Goal: Check status: Check status

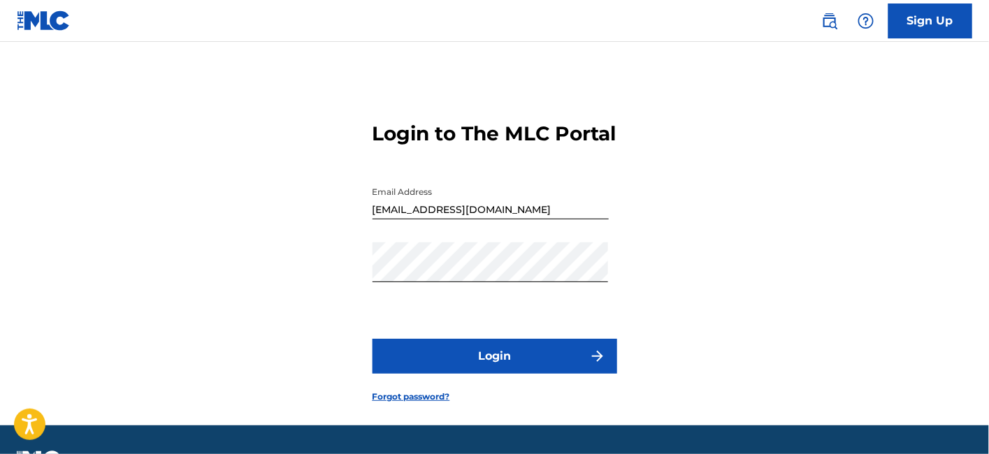
click at [479, 374] on button "Login" at bounding box center [494, 356] width 245 height 35
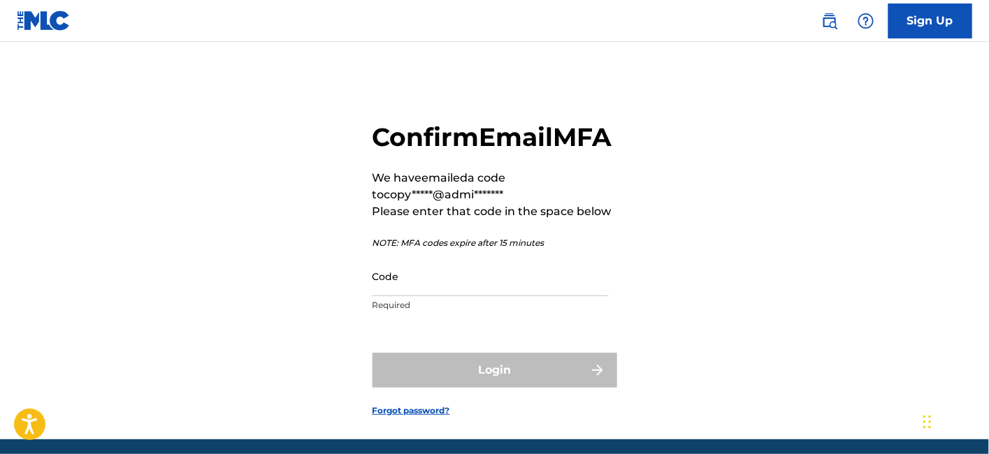
click at [485, 296] on input "Code" at bounding box center [490, 276] width 236 height 40
paste input "629573"
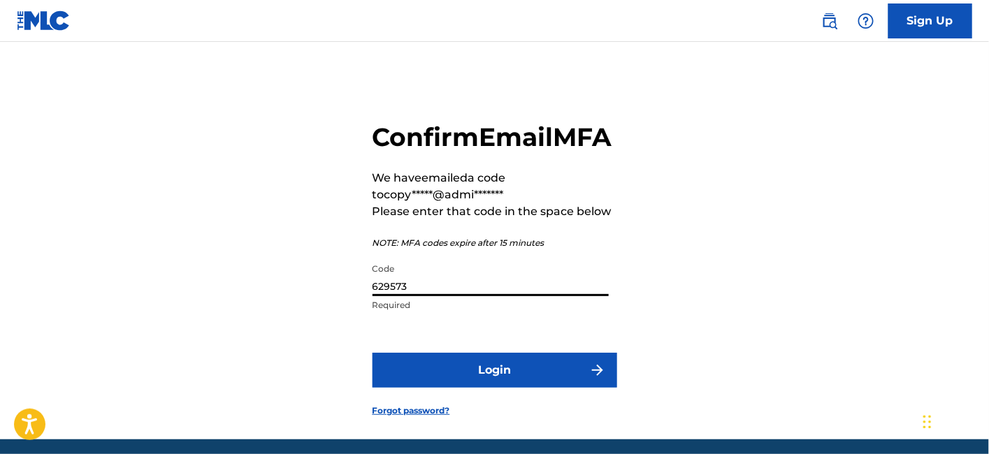
type input "629573"
click at [372, 353] on button "Login" at bounding box center [494, 370] width 245 height 35
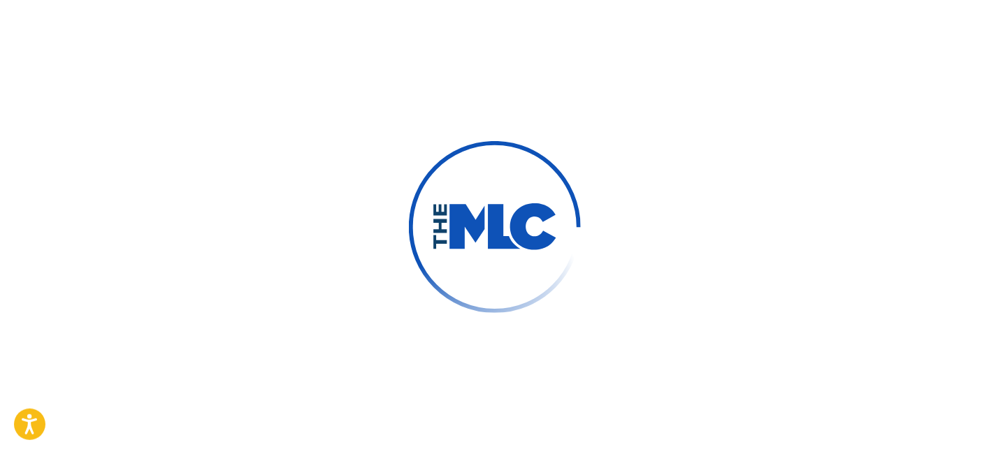
click at [523, 287] on img at bounding box center [495, 227] width 172 height 172
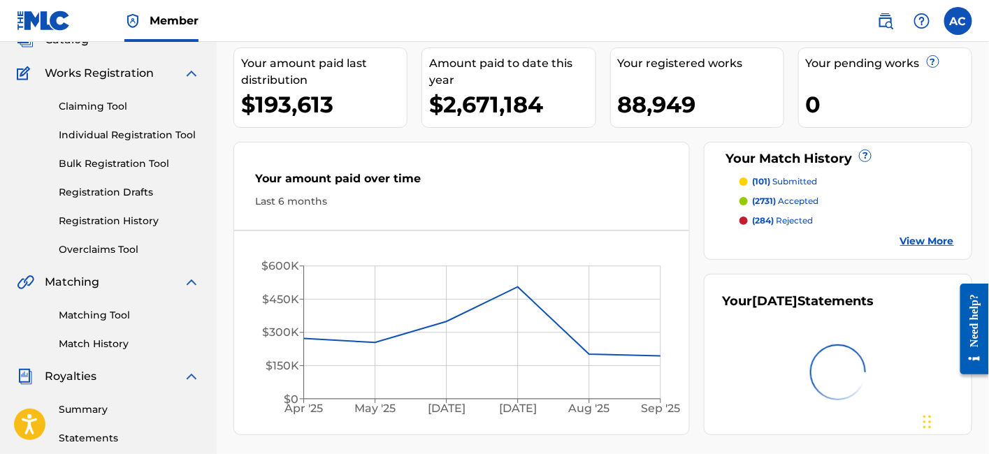
click at [102, 220] on link "Registration History" at bounding box center [129, 221] width 141 height 15
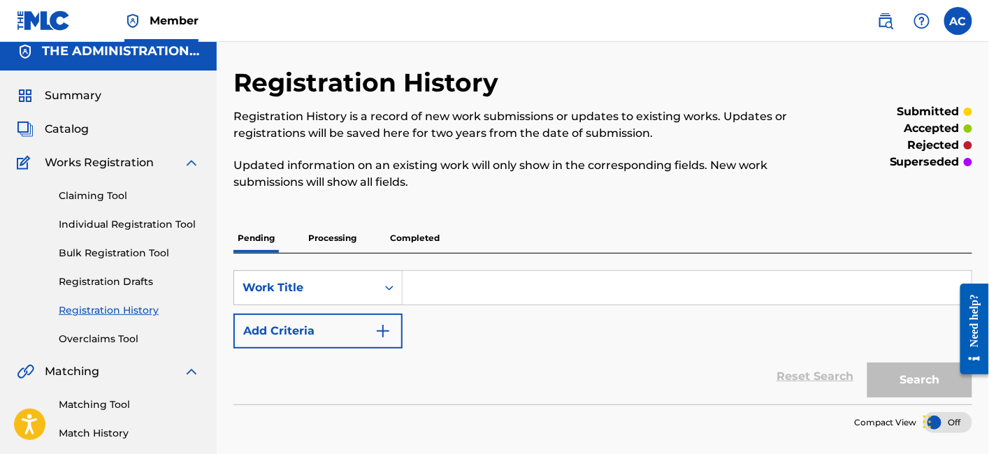
scroll to position [8, 0]
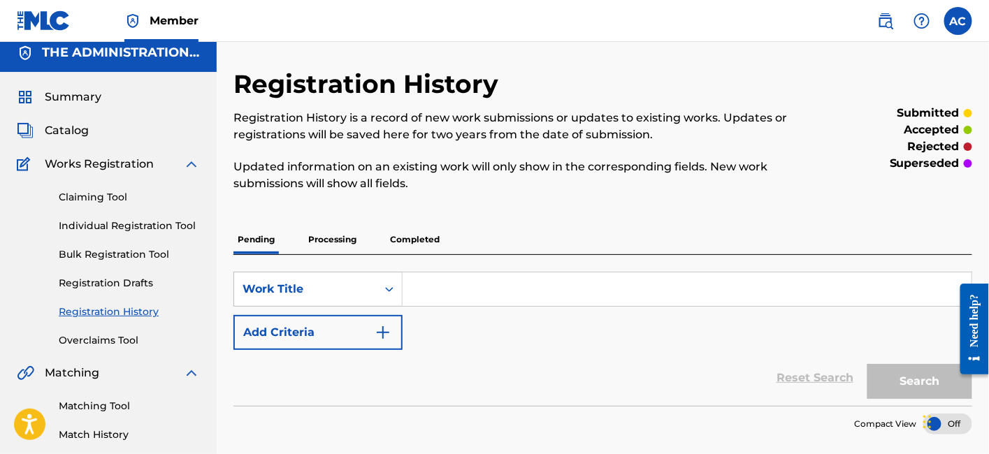
click at [335, 240] on p "Processing" at bounding box center [332, 239] width 57 height 29
